Goal: Check status: Check status

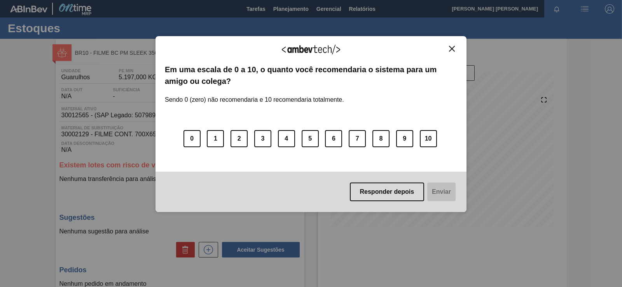
click at [458, 53] on div "Agradecemos seu feedback! Em uma escala de 0 a 10, o quanto você recomendaria o…" at bounding box center [311, 124] width 311 height 177
click at [451, 50] on img "Close" at bounding box center [452, 49] width 6 height 6
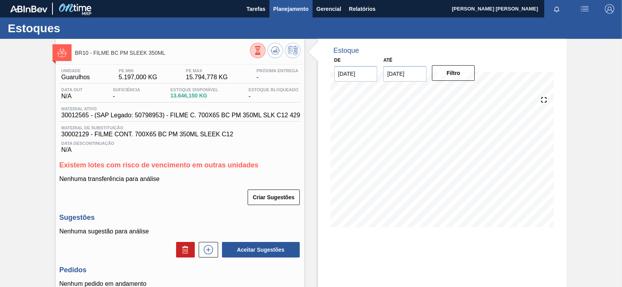
click at [287, 12] on span "Planejamento" at bounding box center [290, 8] width 35 height 9
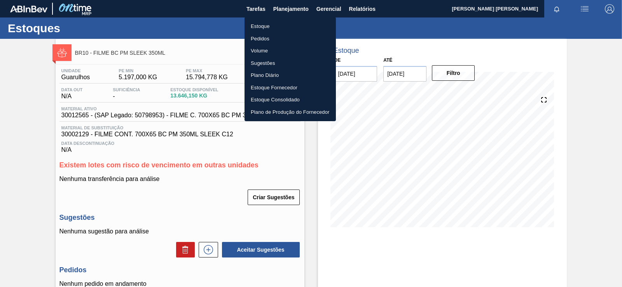
click at [268, 72] on li "Plano Diário" at bounding box center [290, 75] width 91 height 12
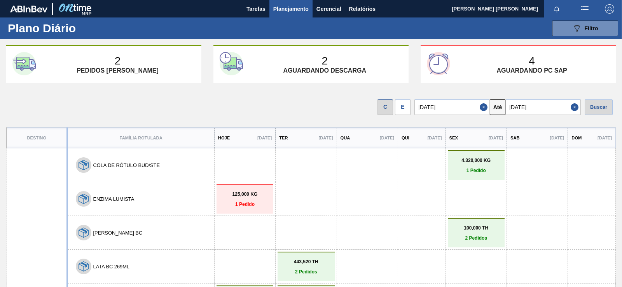
click at [406, 118] on div "C E [DATE] Até [DATE] Buscar" at bounding box center [311, 105] width 622 height 32
click at [406, 105] on div "E" at bounding box center [403, 108] width 16 height 16
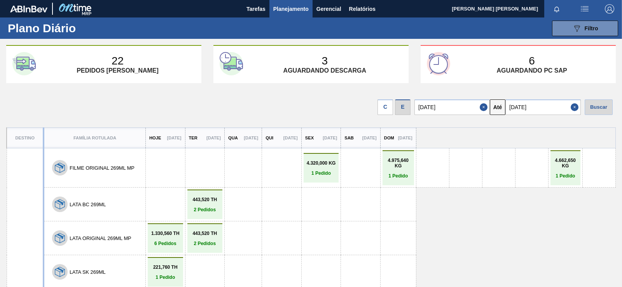
click at [529, 113] on input "[DATE]" at bounding box center [543, 108] width 75 height 16
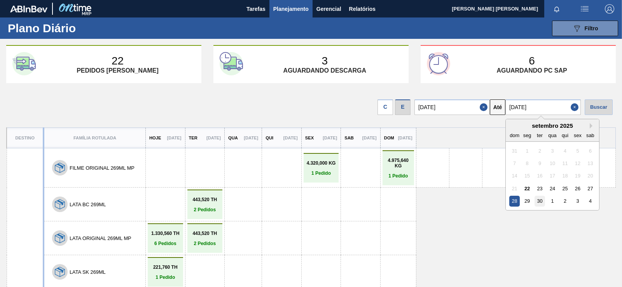
click at [538, 199] on div "30" at bounding box center [540, 201] width 11 height 11
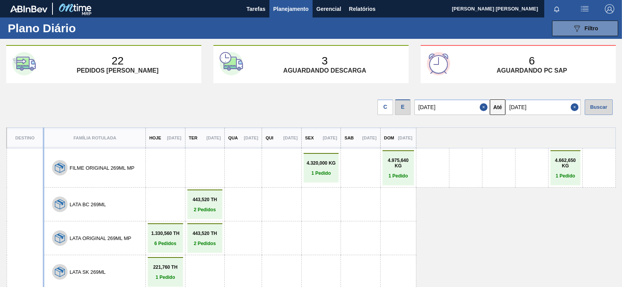
click at [604, 105] on div "Buscar" at bounding box center [599, 108] width 28 height 16
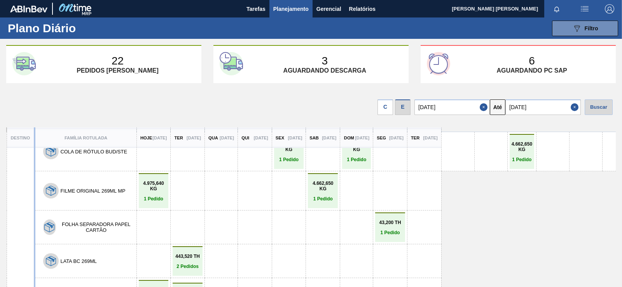
scroll to position [37, 0]
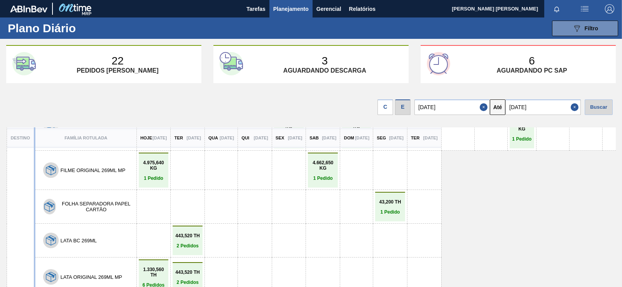
drag, startPoint x: 329, startPoint y: 150, endPoint x: 323, endPoint y: 168, distance: 19.3
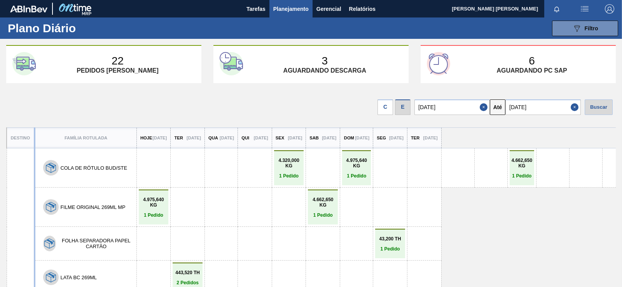
drag, startPoint x: 298, startPoint y: 205, endPoint x: 291, endPoint y: 151, distance: 53.7
click at [529, 102] on input "[DATE]" at bounding box center [543, 108] width 75 height 16
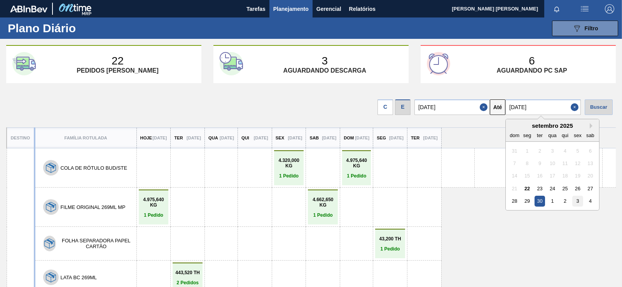
click at [576, 202] on div "3" at bounding box center [578, 201] width 11 height 11
type input "[DATE]"
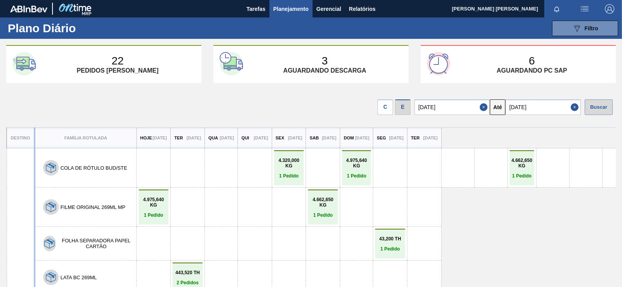
click at [593, 104] on div "Buscar" at bounding box center [599, 108] width 28 height 16
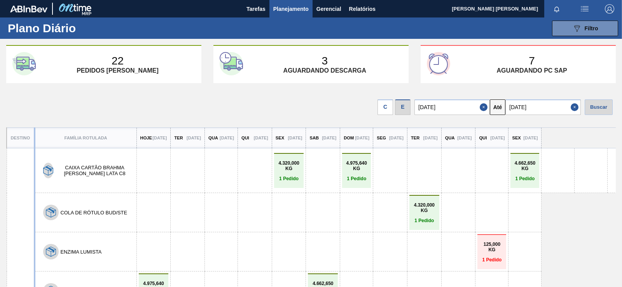
drag, startPoint x: 280, startPoint y: 181, endPoint x: 276, endPoint y: 149, distance: 32.2
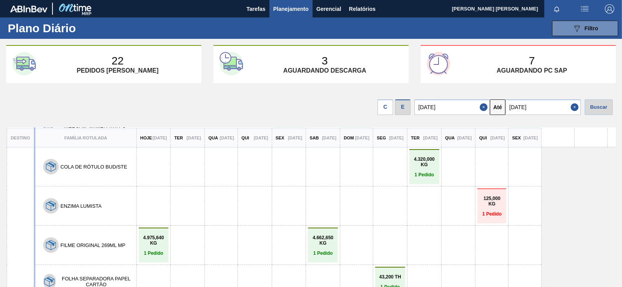
drag, startPoint x: 250, startPoint y: 174, endPoint x: 246, endPoint y: 184, distance: 10.7
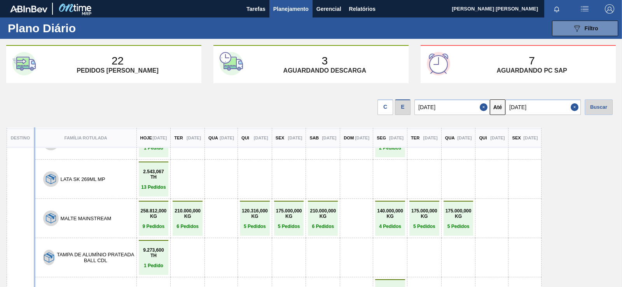
scroll to position [32, 0]
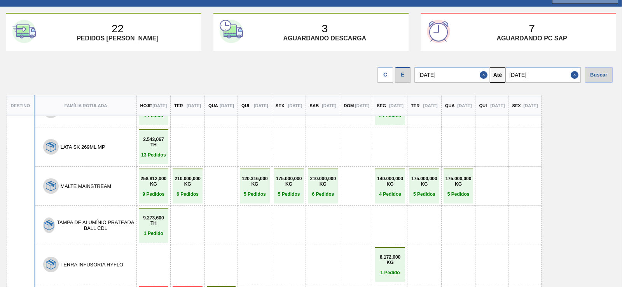
drag, startPoint x: 267, startPoint y: 155, endPoint x: 246, endPoint y: 242, distance: 90.1
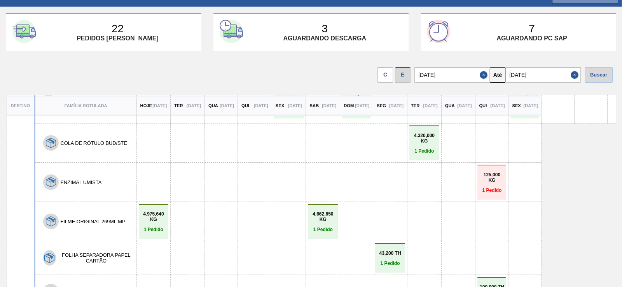
scroll to position [38, 0]
drag, startPoint x: 233, startPoint y: 275, endPoint x: 227, endPoint y: 219, distance: 56.0
drag, startPoint x: 184, startPoint y: 237, endPoint x: 179, endPoint y: 183, distance: 53.9
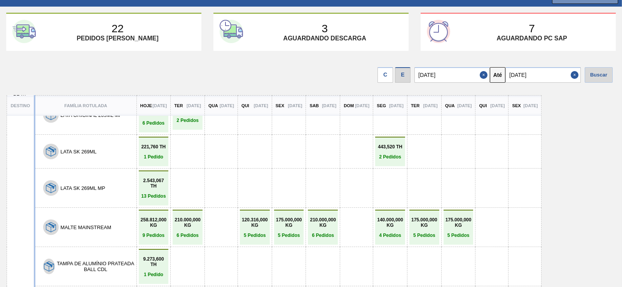
drag, startPoint x: 168, startPoint y: 214, endPoint x: 165, endPoint y: 224, distance: 11.0
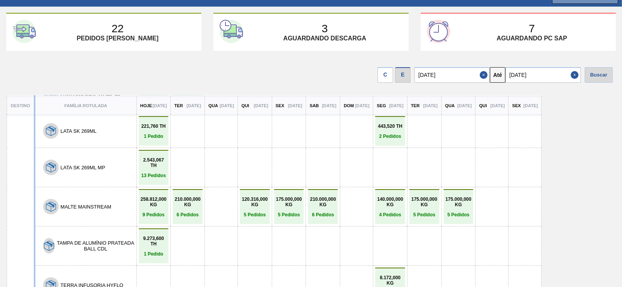
drag, startPoint x: 182, startPoint y: 240, endPoint x: 179, endPoint y: 207, distance: 33.6
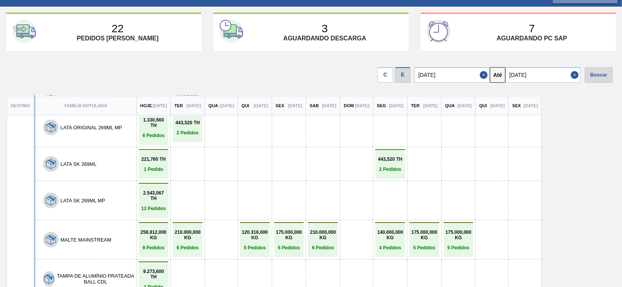
drag, startPoint x: 211, startPoint y: 198, endPoint x: 209, endPoint y: 165, distance: 33.1
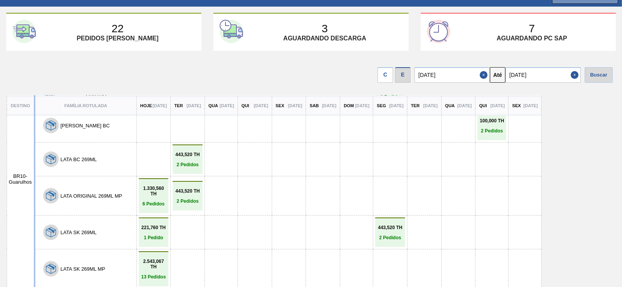
drag, startPoint x: 218, startPoint y: 203, endPoint x: 205, endPoint y: 168, distance: 37.4
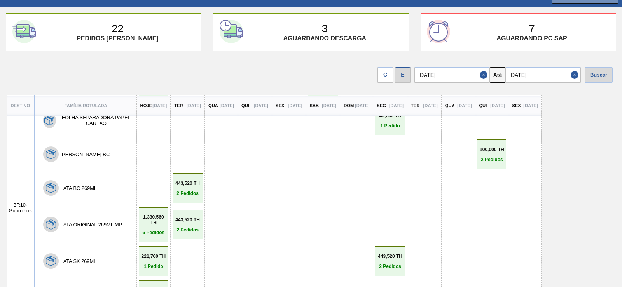
drag, startPoint x: 210, startPoint y: 204, endPoint x: 203, endPoint y: 135, distance: 69.5
drag, startPoint x: 231, startPoint y: 194, endPoint x: 224, endPoint y: 128, distance: 66.1
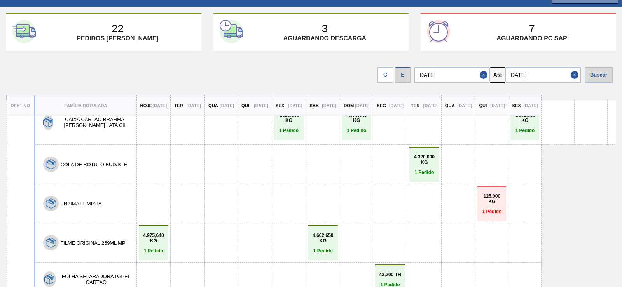
scroll to position [0, 0]
